Goal: Find specific page/section: Find specific page/section

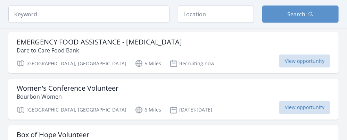
scroll to position [712, 0]
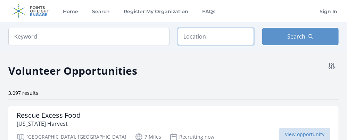
click at [212, 29] on input "text" at bounding box center [216, 36] width 76 height 17
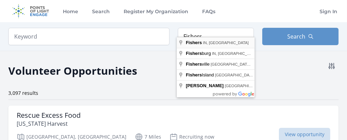
type input "Fishers, [GEOGRAPHIC_DATA], [GEOGRAPHIC_DATA]"
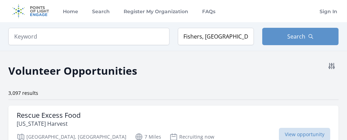
drag, startPoint x: 203, startPoint y: 42, endPoint x: 206, endPoint y: 42, distance: 3.5
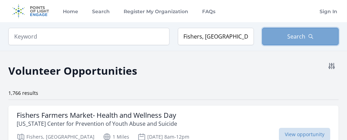
click at [297, 32] on span "Search" at bounding box center [296, 36] width 18 height 8
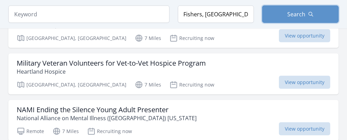
scroll to position [436, 0]
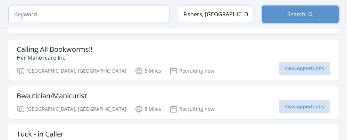
scroll to position [1470, 0]
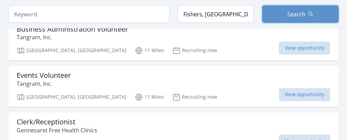
scroll to position [2230, 0]
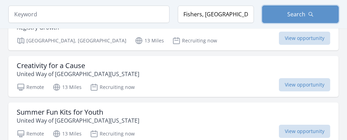
scroll to position [2943, 0]
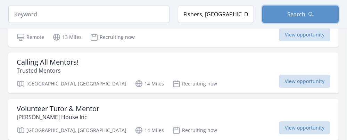
scroll to position [2318, 0]
